Goal: Transaction & Acquisition: Purchase product/service

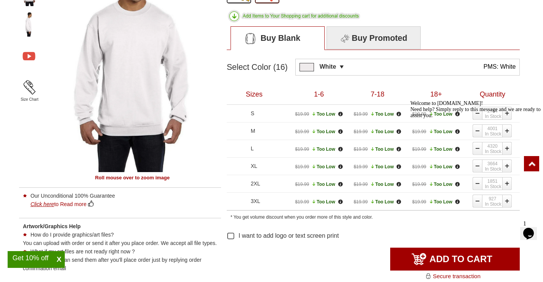
scroll to position [343, 0]
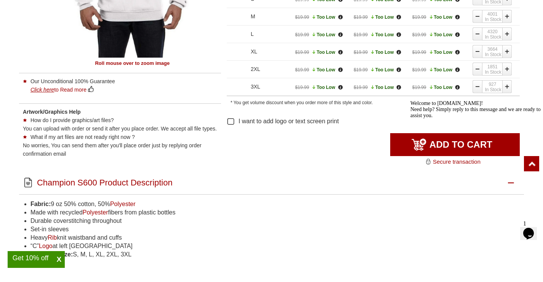
click at [185, 41] on div "Welcome to [DOMAIN_NAME]! Need help? Simply reply to this message and we are re…" at bounding box center [479, 109] width 137 height 18
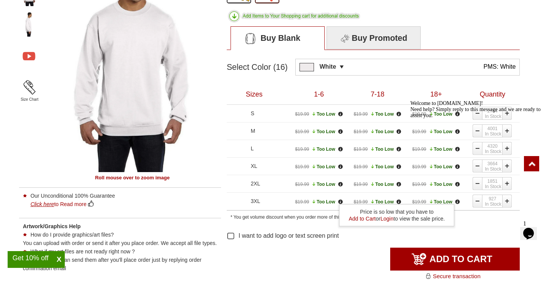
scroll to position [420, 0]
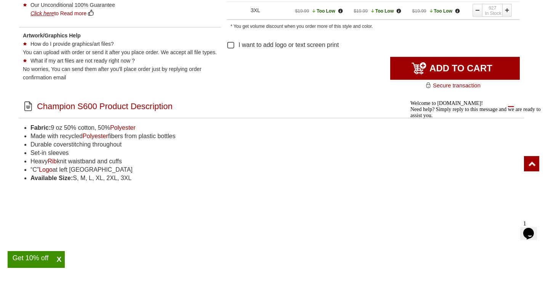
click at [185, 41] on input "ADD TO CART" at bounding box center [456, 68] width 130 height 23
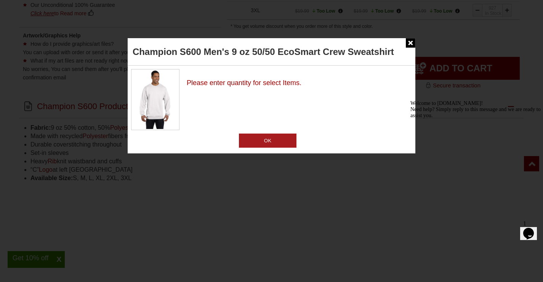
click at [185, 41] on input "OK" at bounding box center [268, 140] width 58 height 14
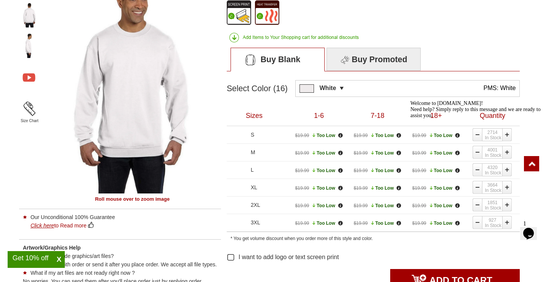
scroll to position [229, 0]
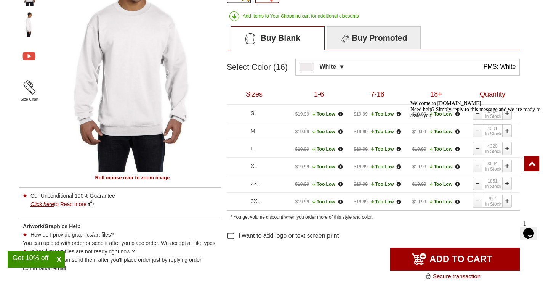
click at [185, 41] on div "Welcome to [DOMAIN_NAME]! Need help? Simply reply to this message and we are re…" at bounding box center [479, 109] width 137 height 18
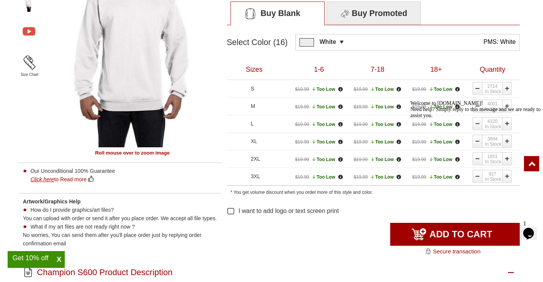
scroll to position [267, 0]
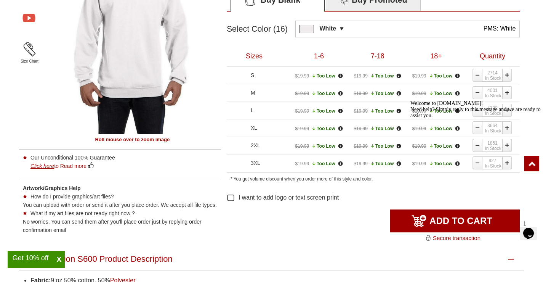
click at [185, 41] on div "M" at bounding box center [269, 92] width 37 height 5
click at [185, 41] on div "Welcome to [DOMAIN_NAME]! Need help? Simply reply to this message and we are re…" at bounding box center [479, 109] width 137 height 18
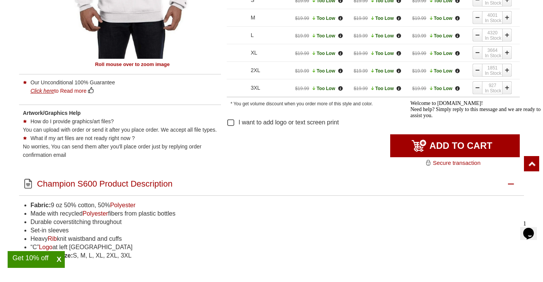
scroll to position [343, 0]
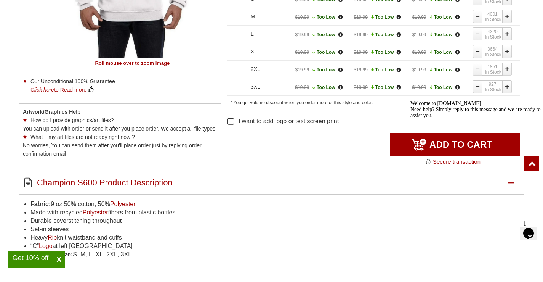
click at [185, 41] on icon "Chat attention grabber" at bounding box center [411, 100] width 0 height 0
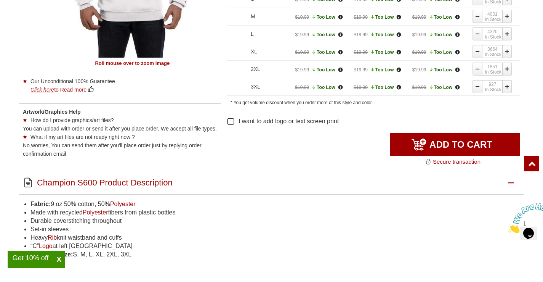
click at [185, 41] on link at bounding box center [508, 87] width 10 height 14
type textarea "1"
click at [185, 41] on input "ADD TO CART" at bounding box center [456, 144] width 130 height 23
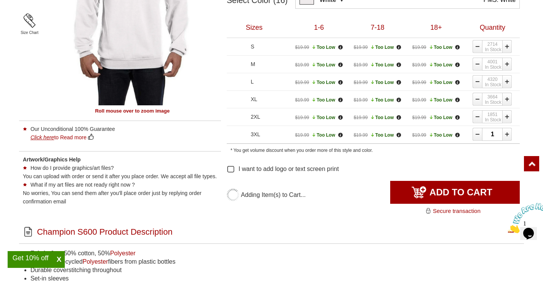
type input "UPDATE CART"
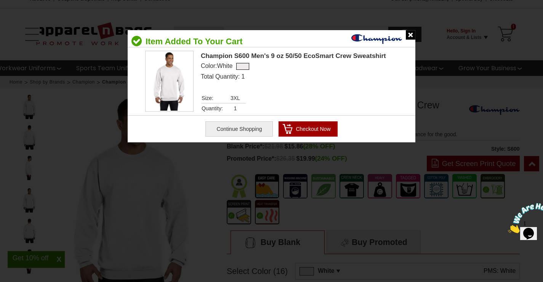
scroll to position [0, 0]
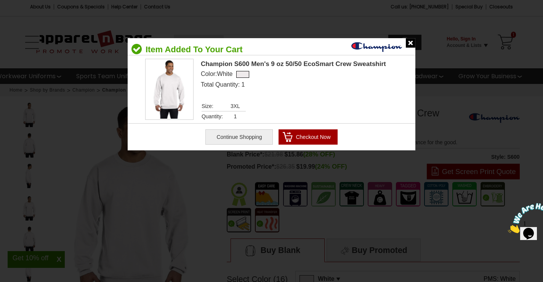
click at [185, 41] on input "Checkout Now" at bounding box center [308, 136] width 59 height 15
